Goal: Task Accomplishment & Management: Use online tool/utility

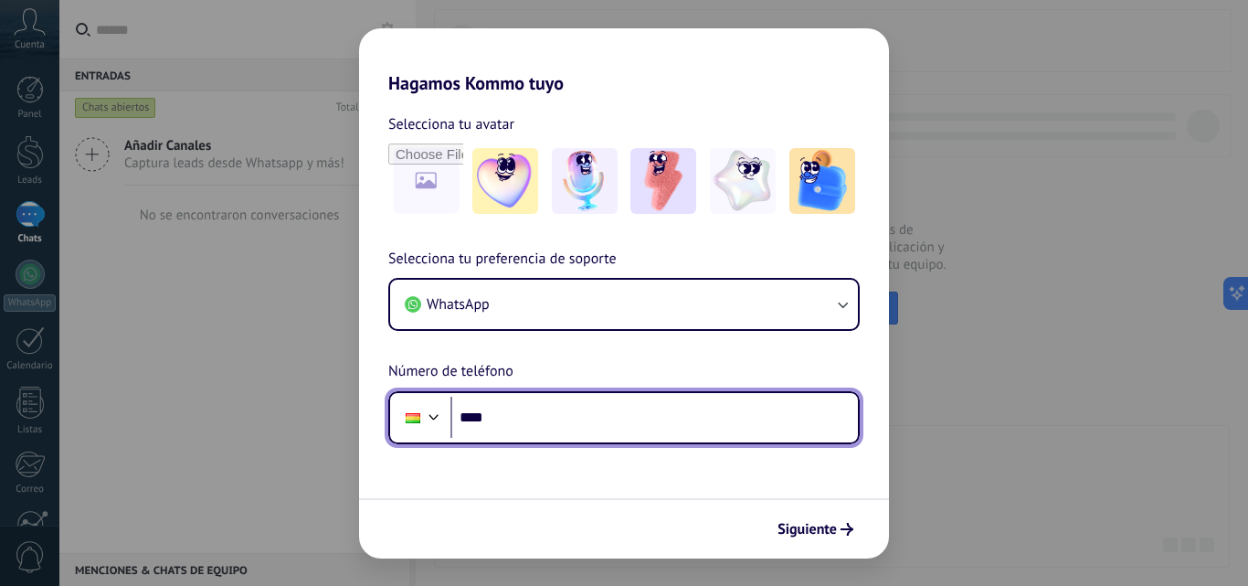
click at [630, 427] on input "****" at bounding box center [654, 418] width 408 height 42
type input "**********"
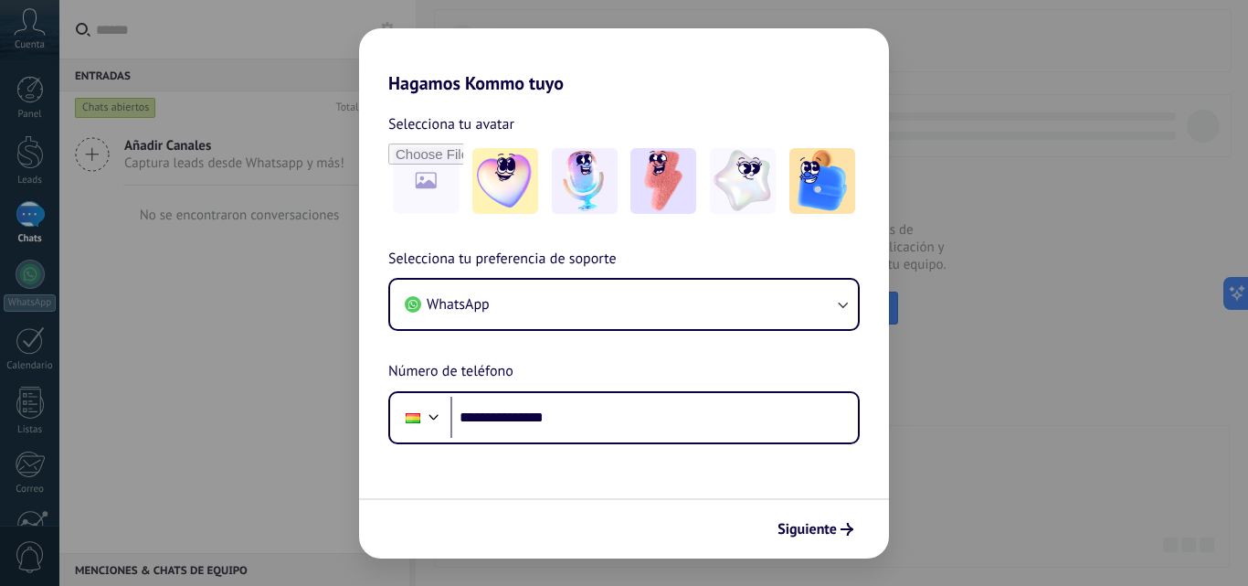
click at [842, 526] on icon "submit" at bounding box center [847, 529] width 13 height 13
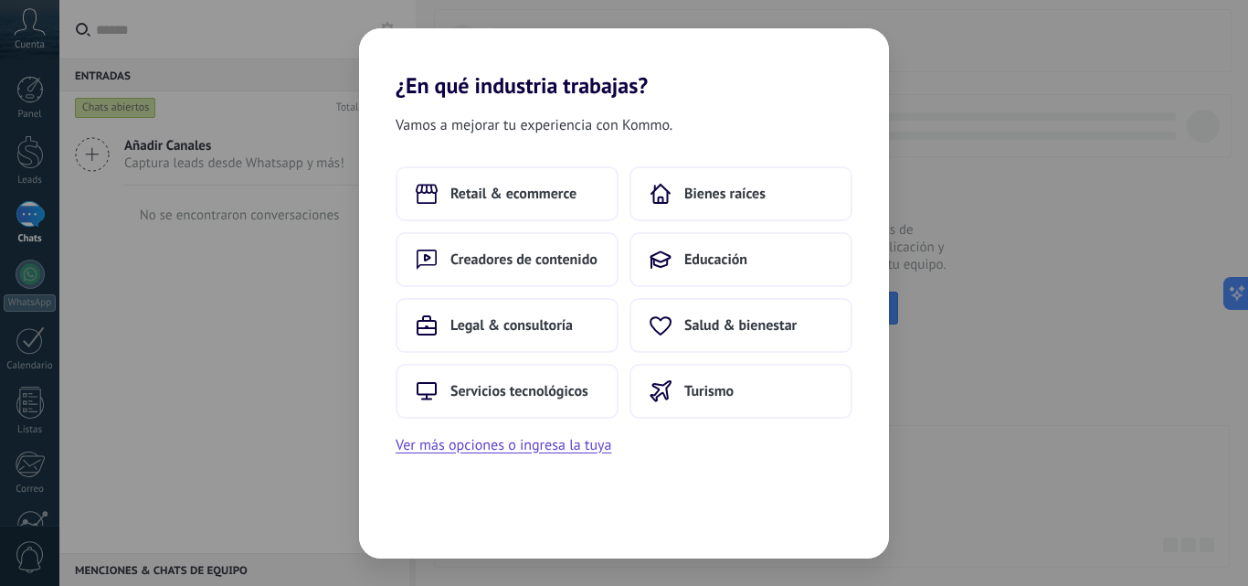
click at [545, 201] on span "Retail & ecommerce" at bounding box center [513, 194] width 126 height 18
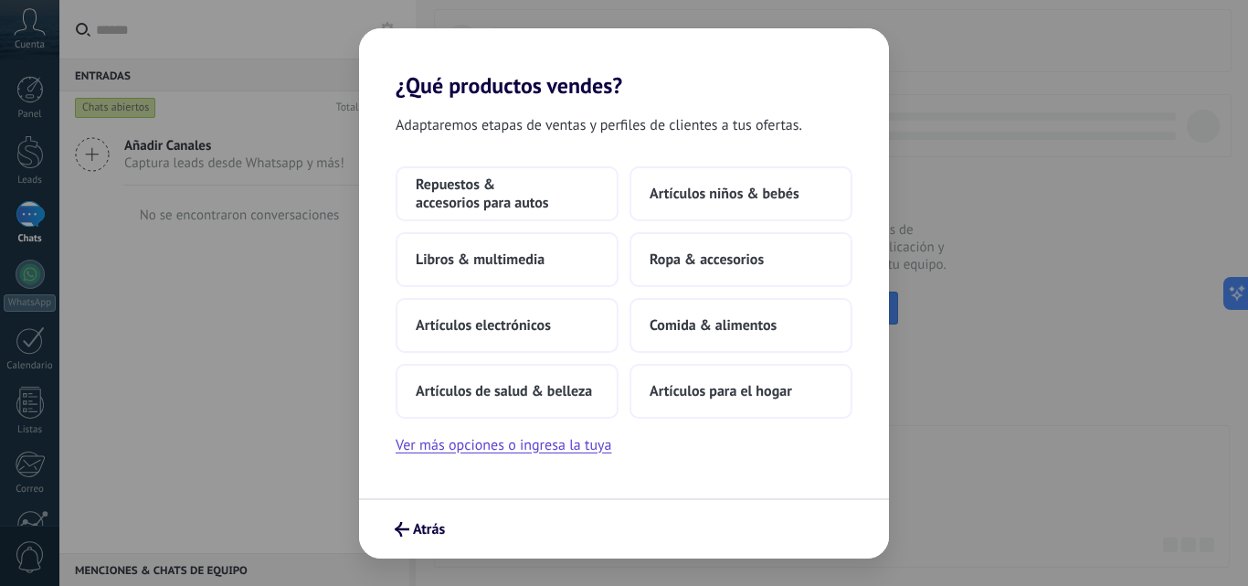
click at [530, 455] on button "Ver más opciones o ingresa la tuya" at bounding box center [504, 445] width 216 height 24
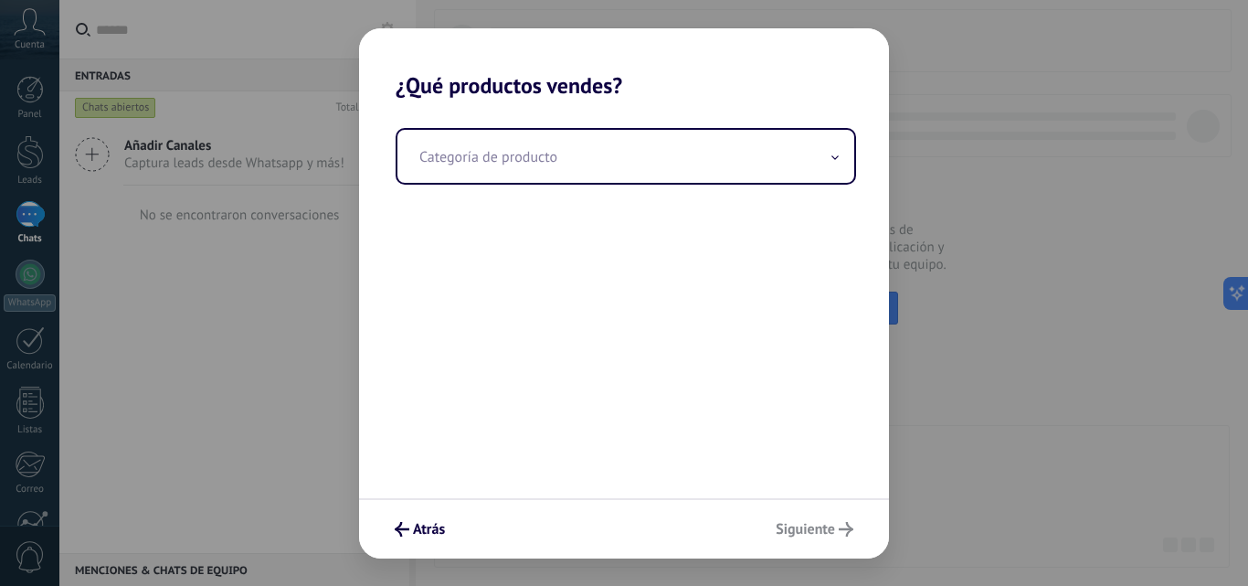
click at [539, 170] on input "text" at bounding box center [625, 156] width 457 height 53
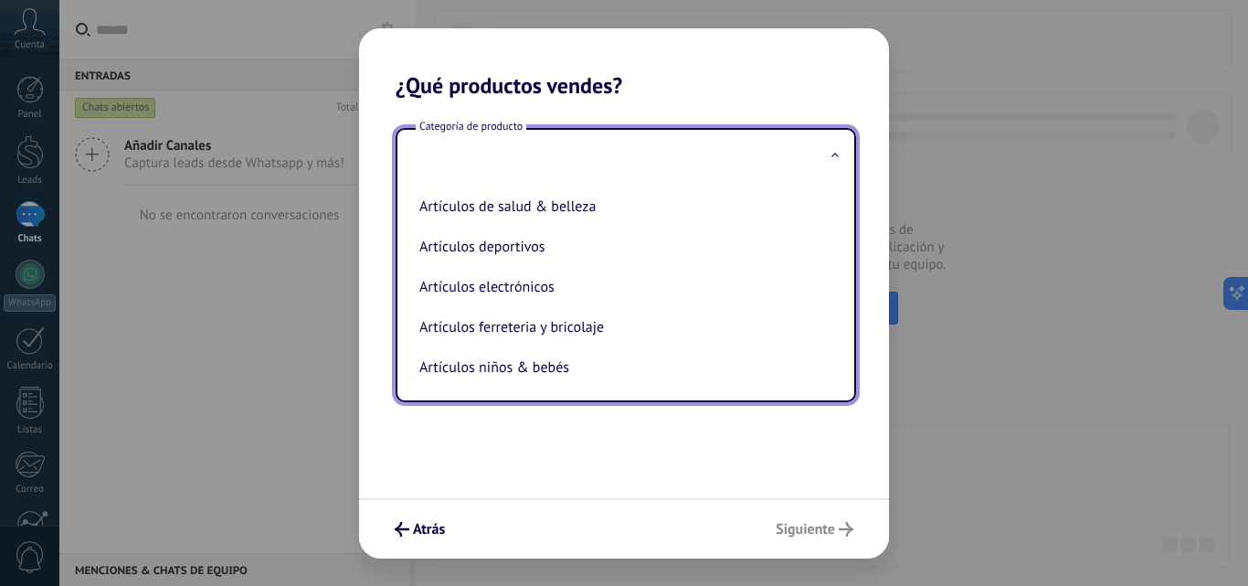
click at [536, 281] on li "Artículos electrónicos" at bounding box center [622, 287] width 420 height 40
type input "**********"
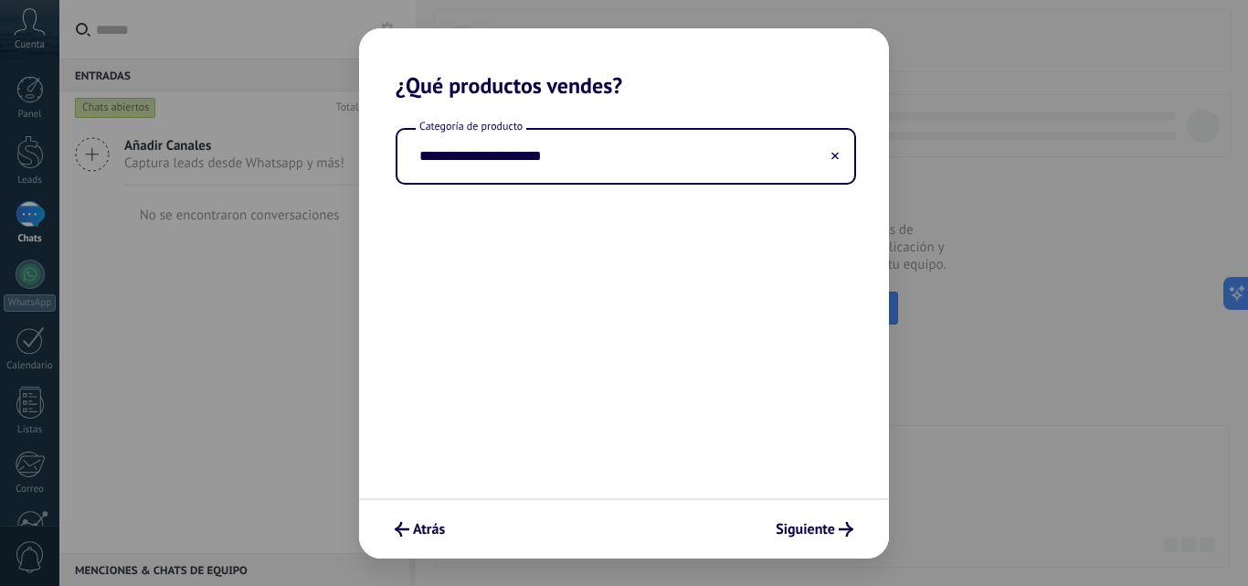
click at [793, 532] on span "Siguiente" at bounding box center [805, 529] width 59 height 13
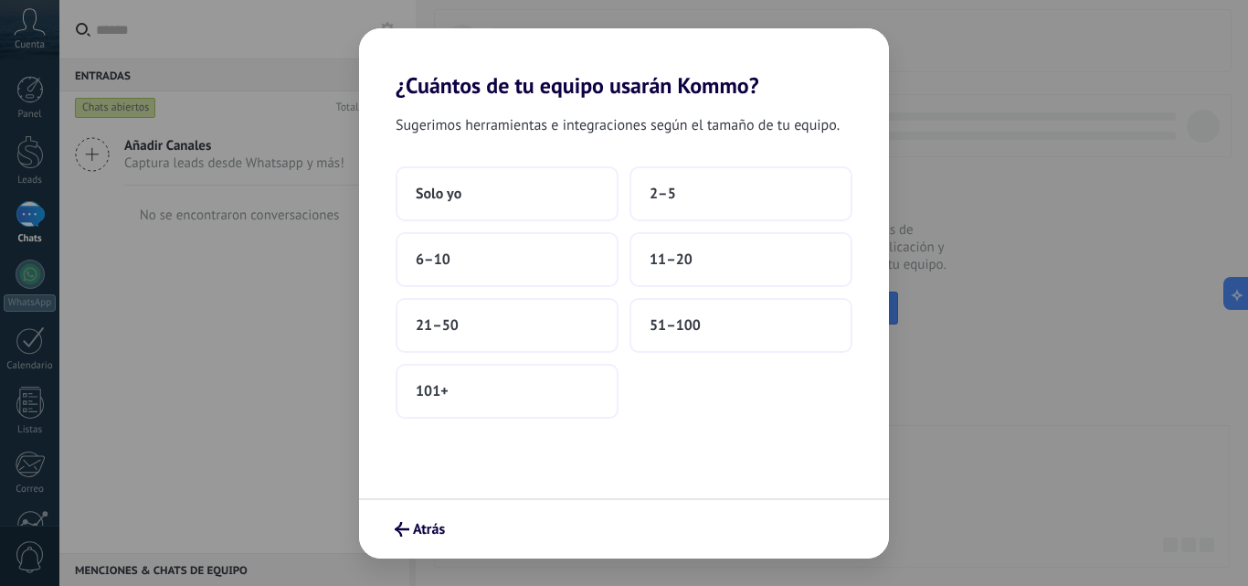
click at [688, 264] on span "11–20" at bounding box center [671, 259] width 43 height 18
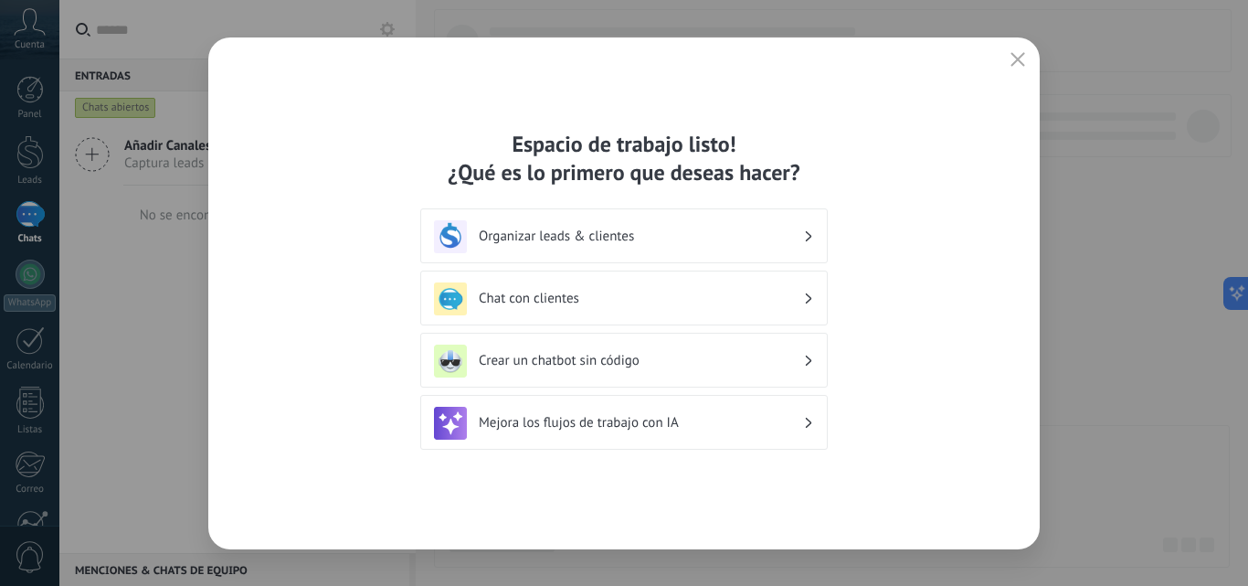
click at [613, 358] on h3 "Crear un chatbot sin código" at bounding box center [641, 360] width 324 height 17
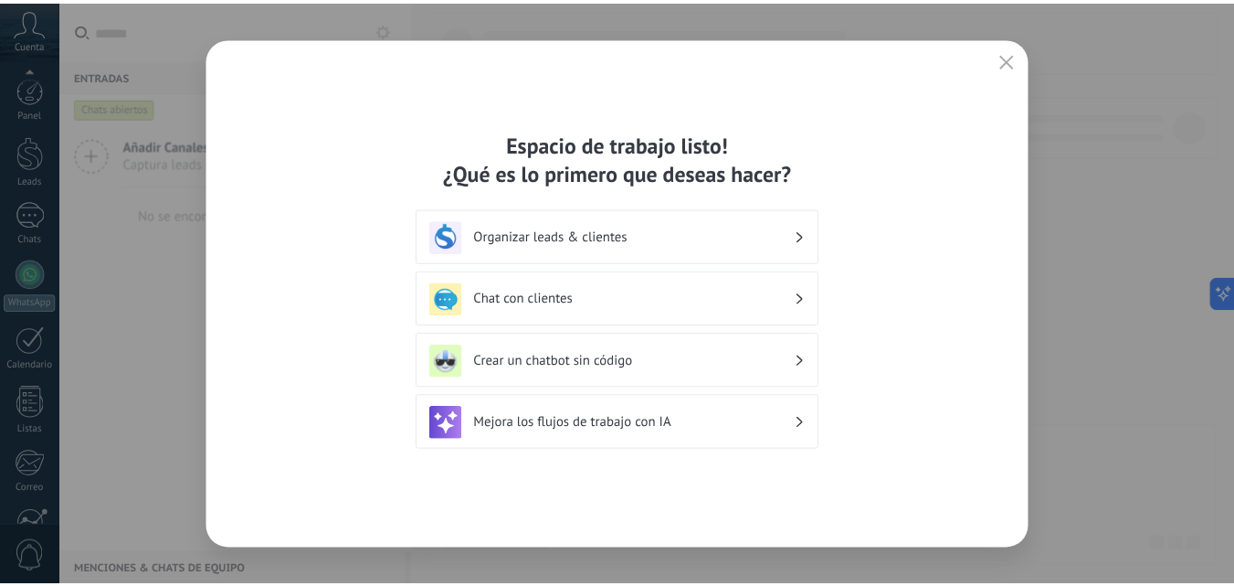
scroll to position [175, 0]
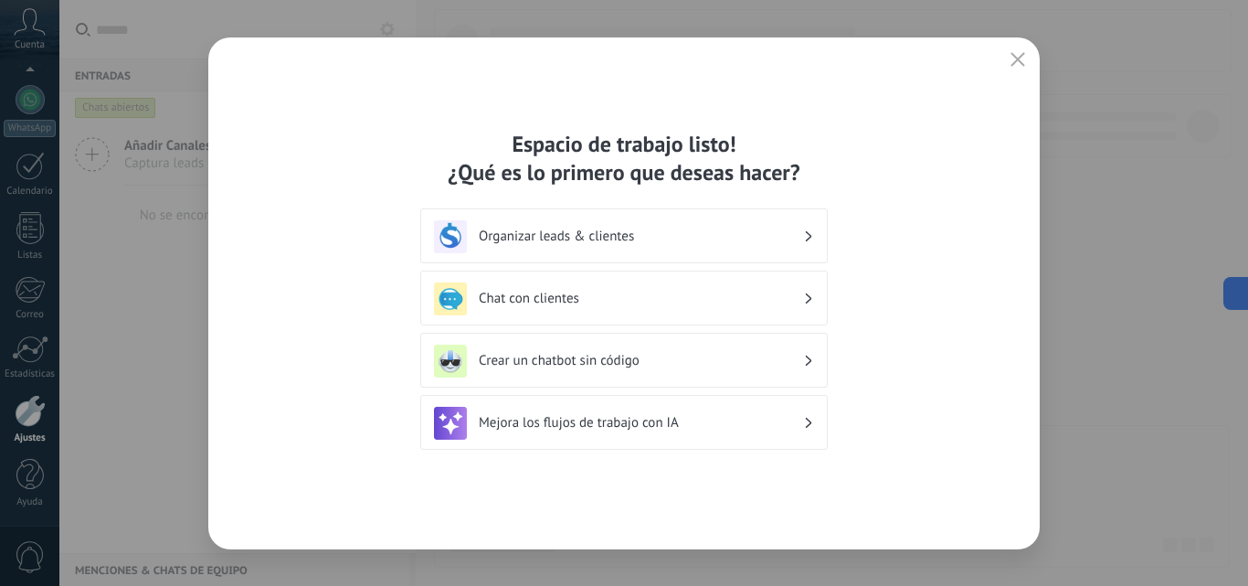
click at [613, 358] on h3 "Crear un chatbot sin código" at bounding box center [641, 360] width 324 height 17
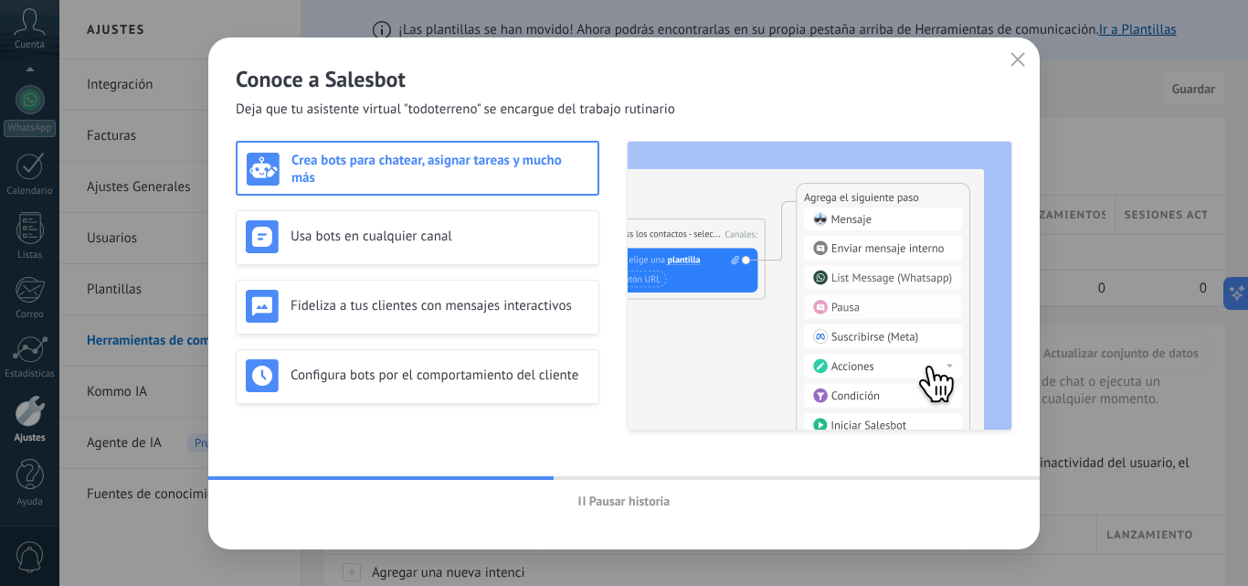
click at [1011, 57] on icon "button" at bounding box center [1018, 59] width 15 height 15
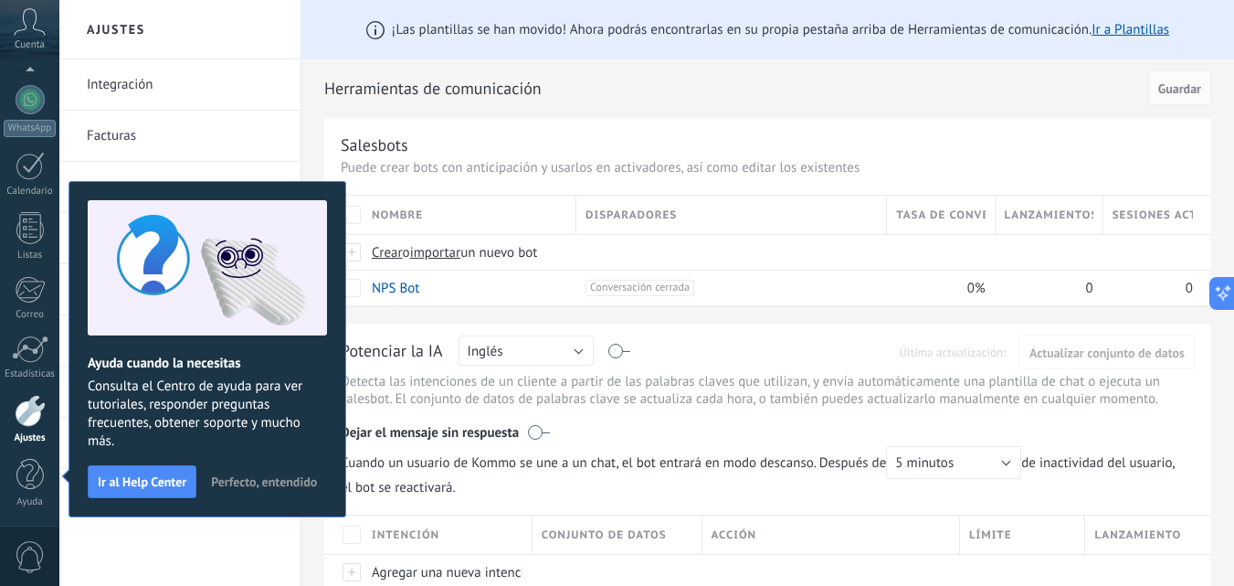
click at [263, 488] on span "Perfecto, entendido" at bounding box center [264, 481] width 106 height 13
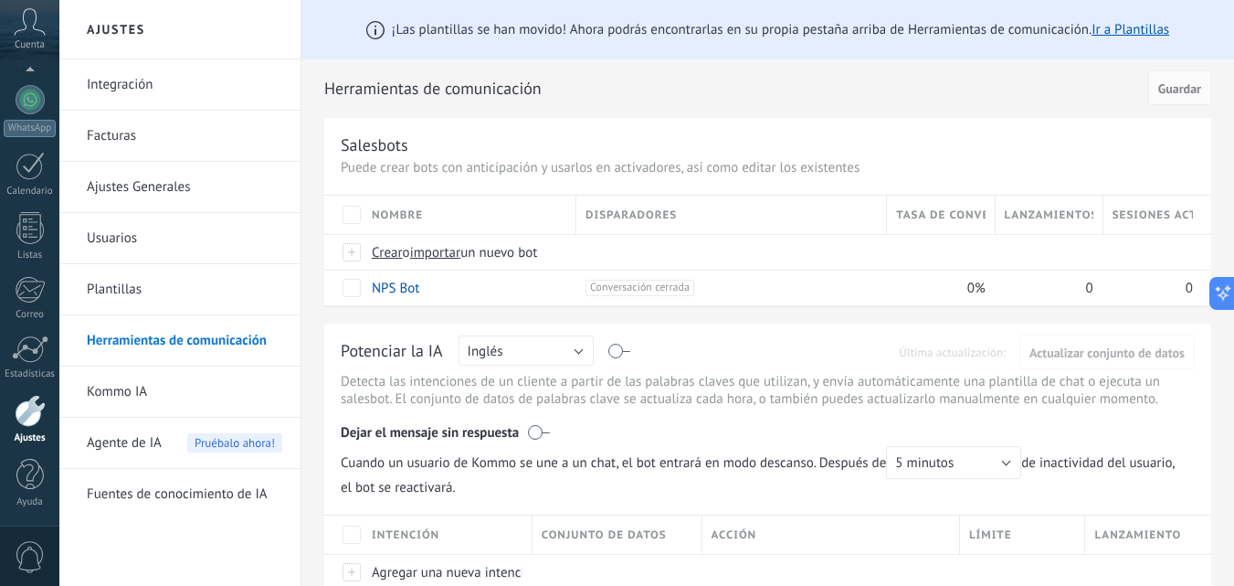
click at [153, 399] on link "Kommo IA" at bounding box center [185, 391] width 196 height 51
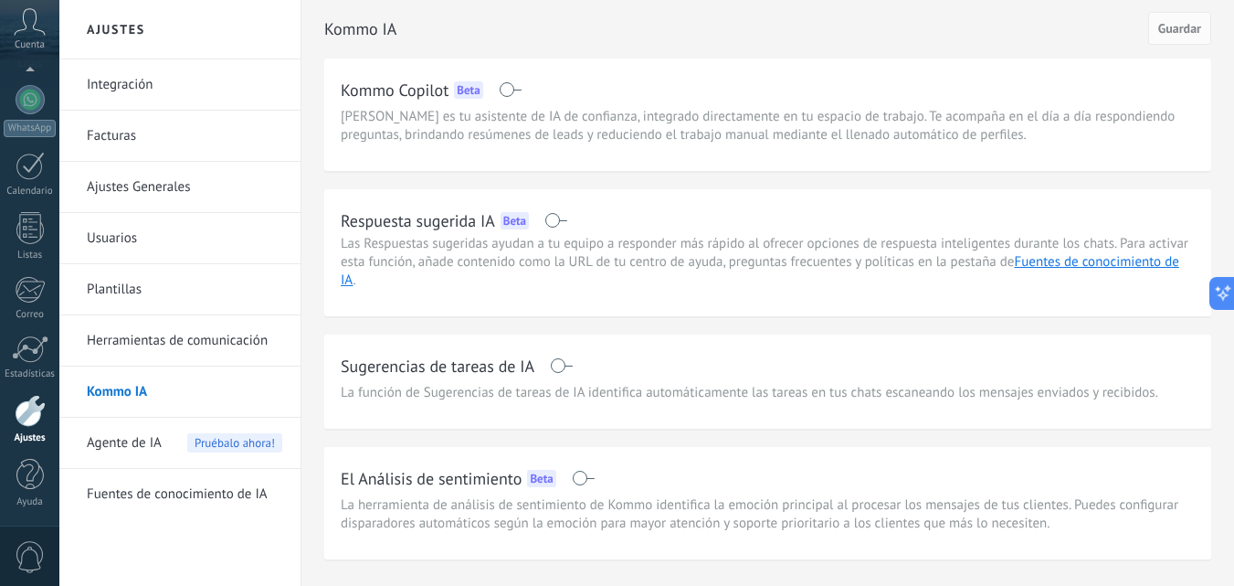
scroll to position [51, 0]
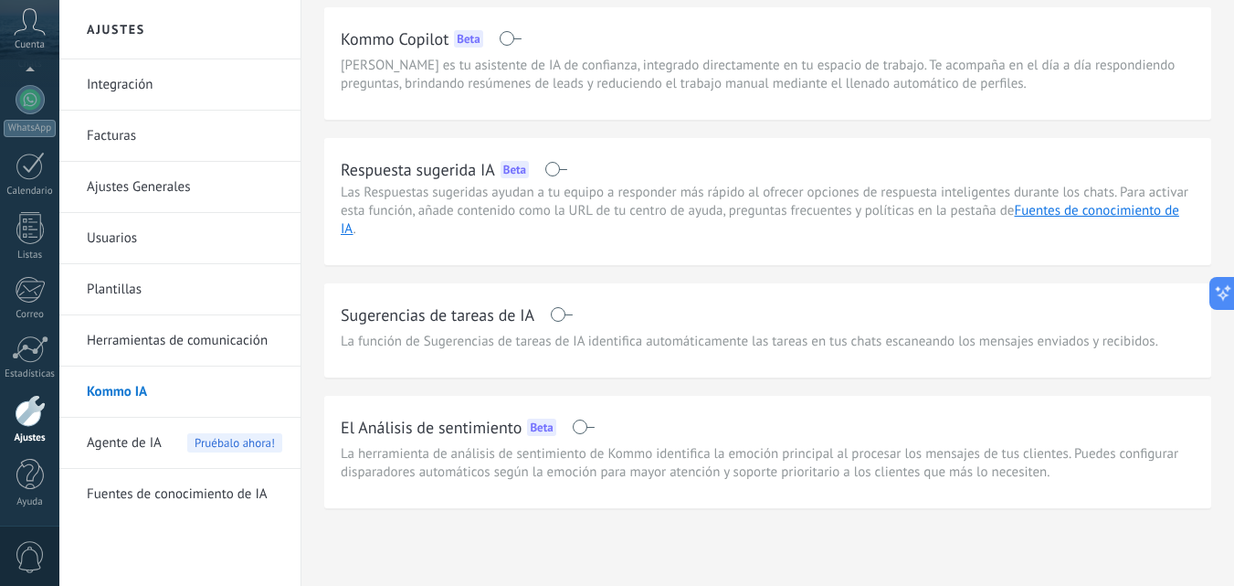
click at [132, 440] on span "Agente de IA" at bounding box center [124, 443] width 75 height 51
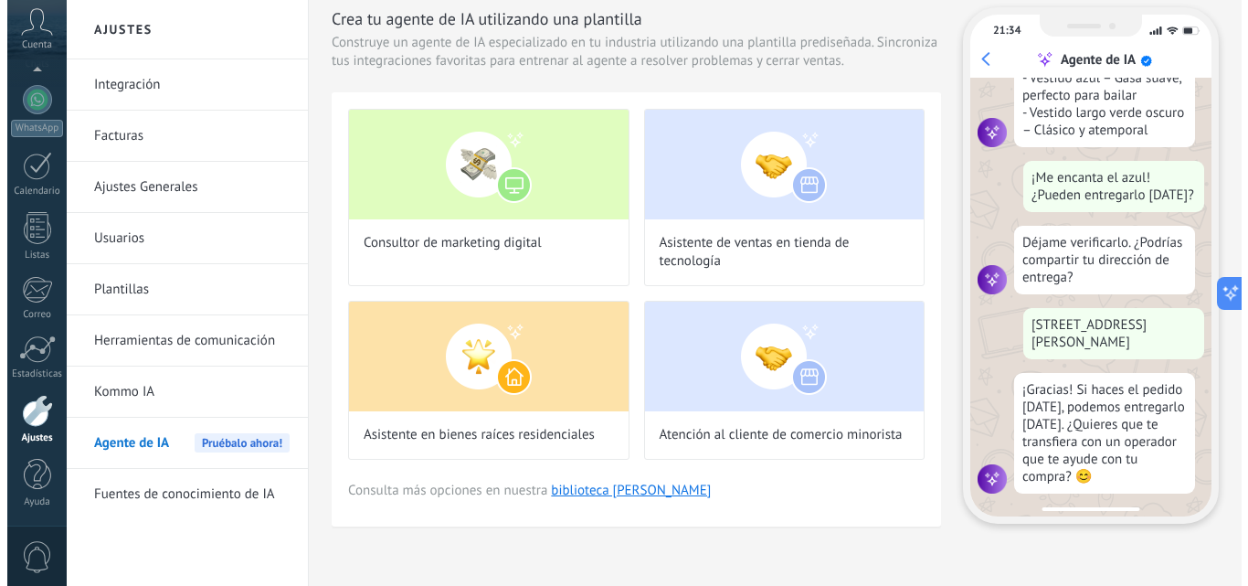
scroll to position [467, 0]
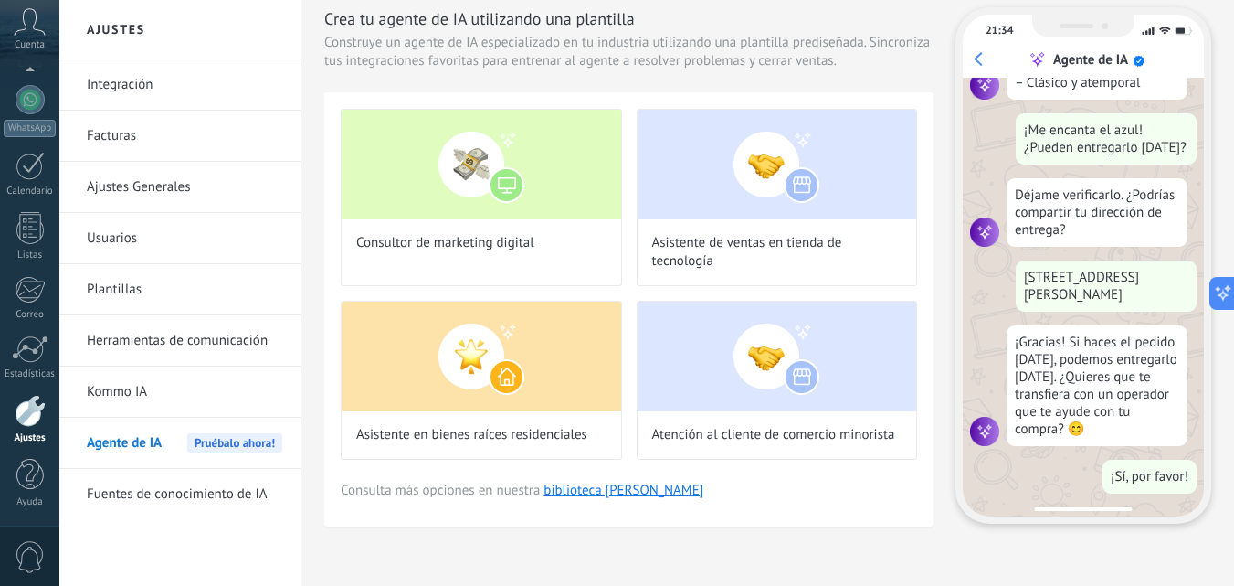
click at [606, 486] on link "biblioteca [PERSON_NAME]" at bounding box center [624, 490] width 160 height 17
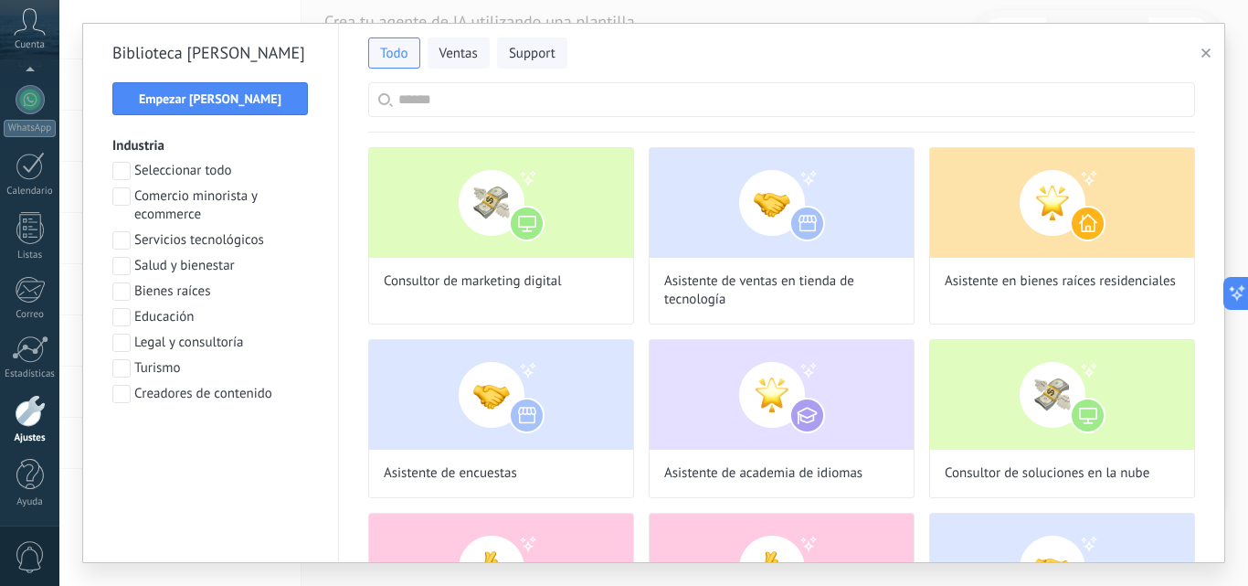
scroll to position [0, 0]
click at [472, 56] on span "Ventas" at bounding box center [458, 54] width 38 height 18
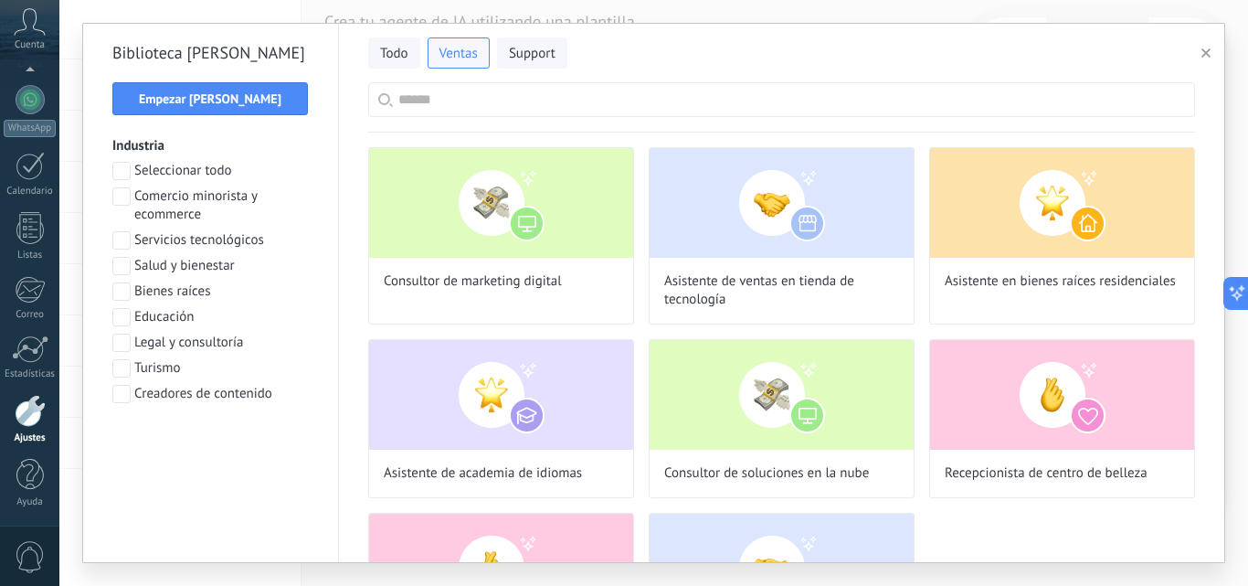
click at [123, 318] on span at bounding box center [121, 317] width 18 height 18
click at [279, 443] on span "Aplicar" at bounding box center [210, 441] width 176 height 13
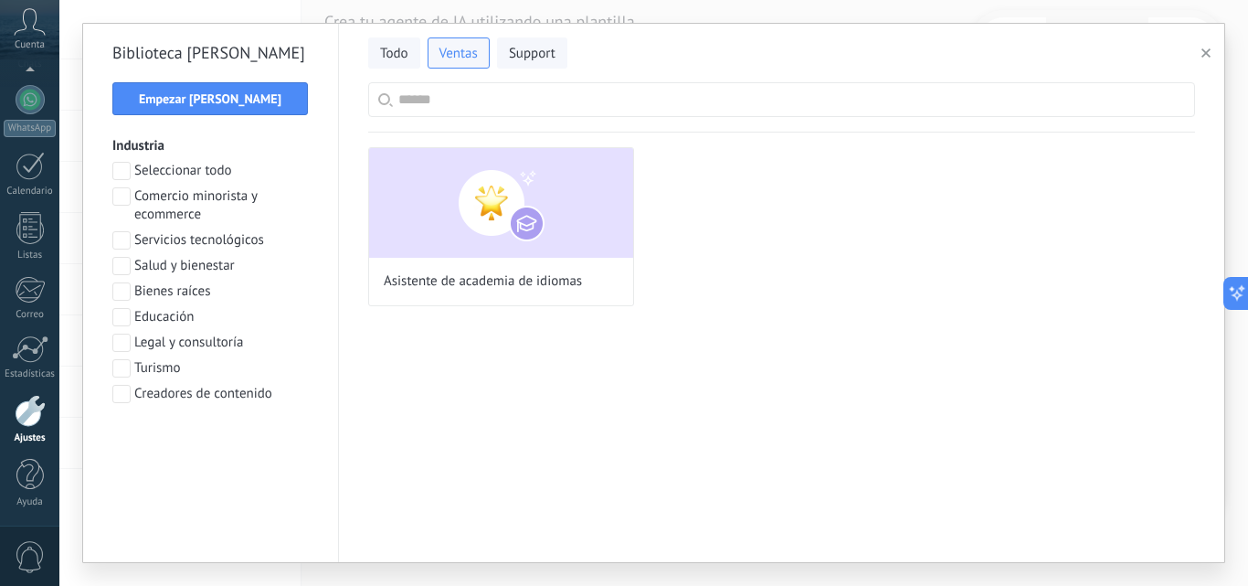
click at [528, 281] on span "Asistente de academia de idiomas" at bounding box center [483, 281] width 198 height 18
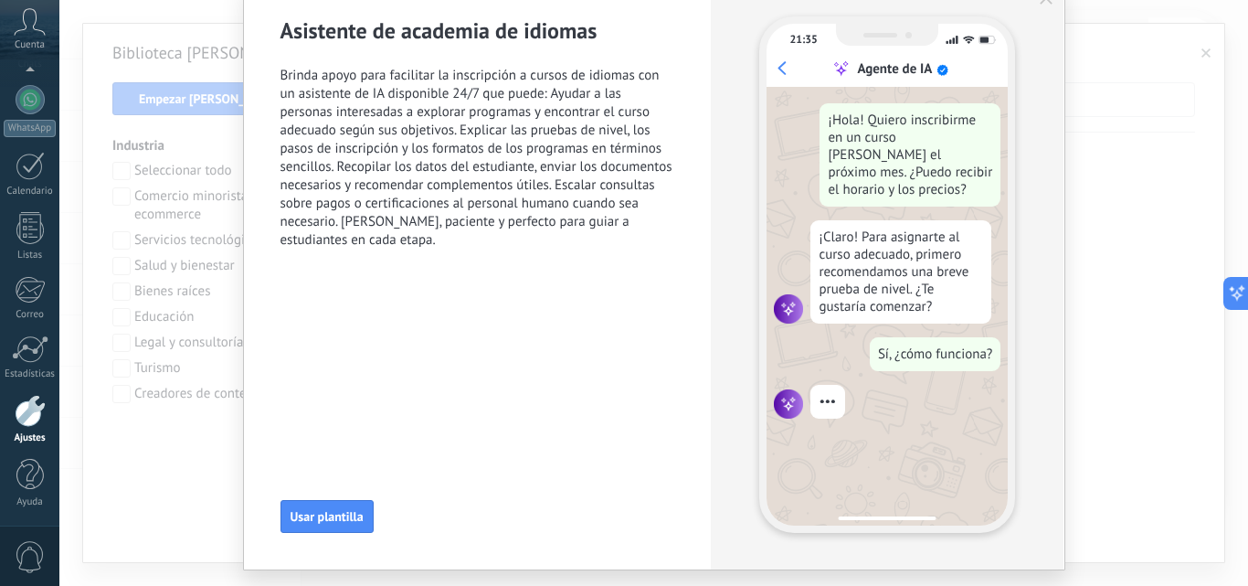
click at [347, 520] on span "Usar plantilla" at bounding box center [327, 516] width 73 height 13
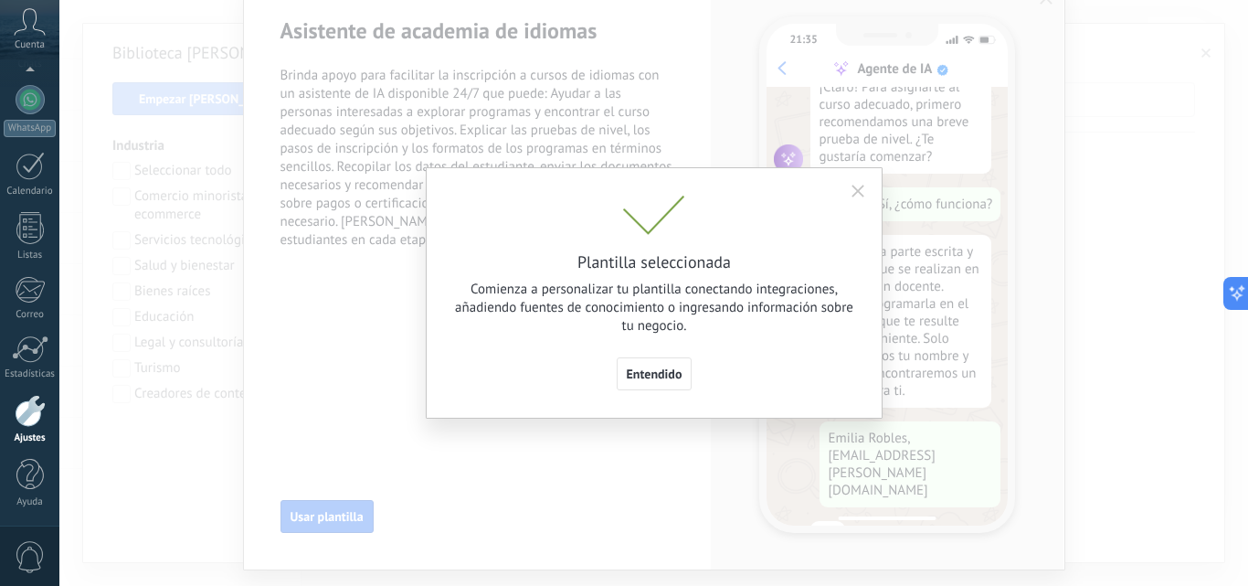
click at [648, 374] on span "Entendido" at bounding box center [655, 373] width 56 height 13
